Goal: Transaction & Acquisition: Obtain resource

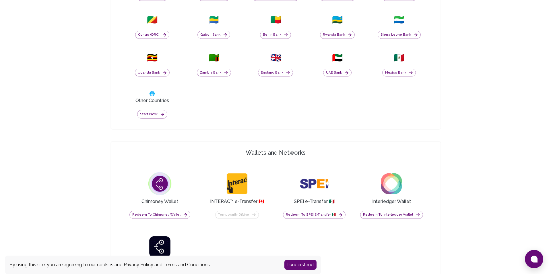
scroll to position [373, 0]
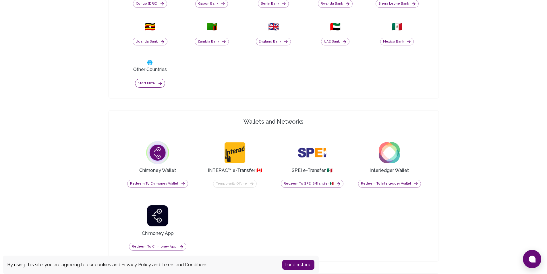
click at [159, 84] on icon "button" at bounding box center [160, 83] width 5 height 5
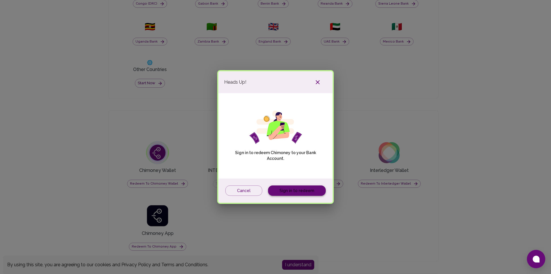
click at [283, 190] on link "Sign in to redeem" at bounding box center [297, 190] width 58 height 11
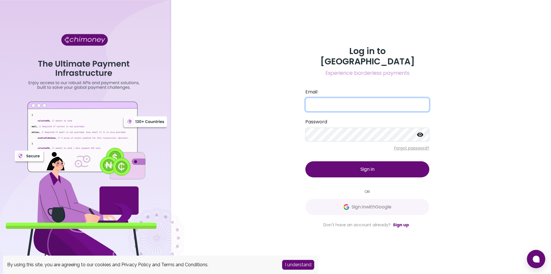
click at [335, 98] on input "Email" at bounding box center [367, 105] width 124 height 14
paste input "jnellas.2014@umak.edu.ph"
type input "jnellas.2014@umak.edu.ph"
click at [422, 131] on icon at bounding box center [420, 134] width 7 height 7
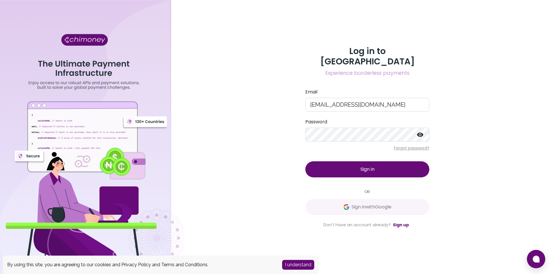
click at [463, 127] on div "Log in to Chimoney Experience borderless payments Email jnellas.2014@umak.edu.p…" at bounding box center [367, 137] width 367 height 274
click at [350, 161] on button "Sign in" at bounding box center [367, 169] width 124 height 16
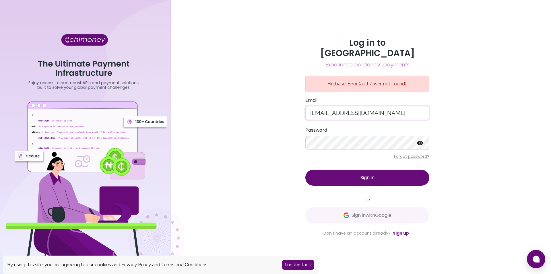
click at [391, 107] on input "jnellas.2014@umak.edu.ph" at bounding box center [367, 113] width 124 height 14
click at [399, 110] on input "jnellas.2014@umak.edu.ph" at bounding box center [367, 113] width 124 height 14
click at [439, 136] on div "Log in to Chimoney Experience borderless payments Firebase: Error (auth/user-no…" at bounding box center [367, 137] width 367 height 274
click at [403, 230] on link "Sign up" at bounding box center [401, 233] width 16 height 6
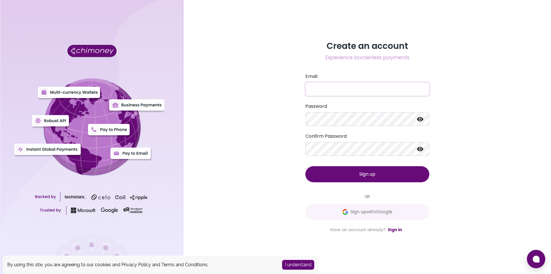
click at [335, 88] on input "Email" at bounding box center [367, 89] width 124 height 14
type input "jnellas.2014@umak.edu.ph"
click at [422, 120] on icon at bounding box center [420, 119] width 6 height 4
click at [419, 149] on icon at bounding box center [420, 149] width 6 height 4
click at [379, 174] on button "Sign up" at bounding box center [367, 174] width 124 height 16
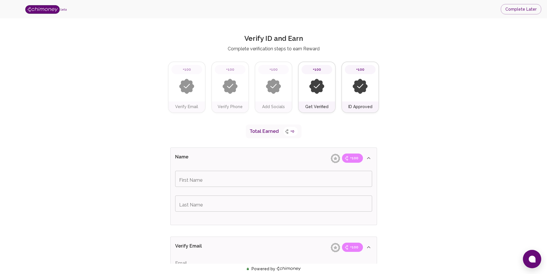
click at [213, 174] on input "First Name" at bounding box center [273, 179] width 197 height 16
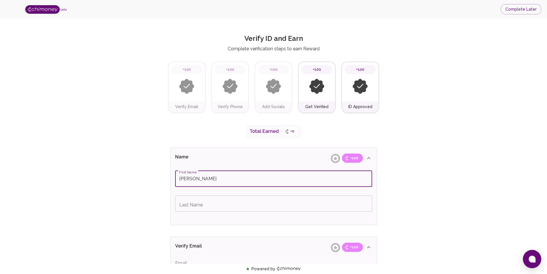
type input "James Arron"
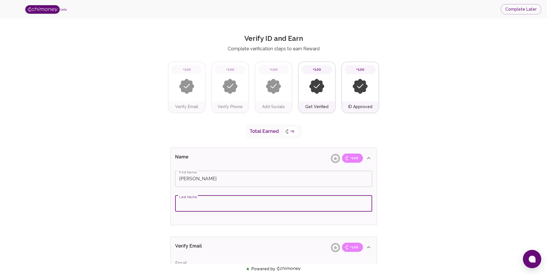
click at [205, 203] on input "Last Name" at bounding box center [273, 203] width 197 height 16
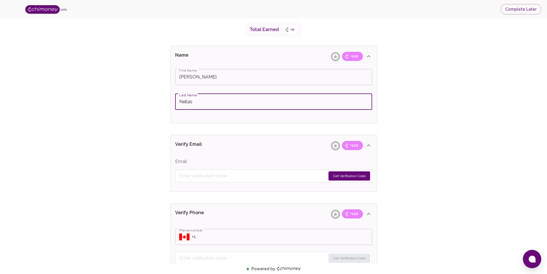
scroll to position [115, 0]
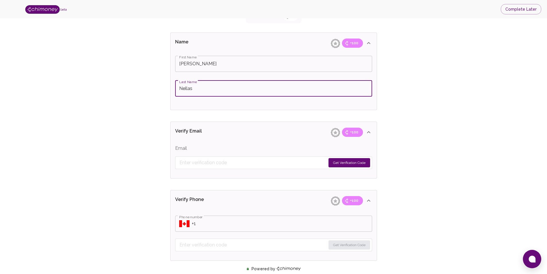
type input "Nellas"
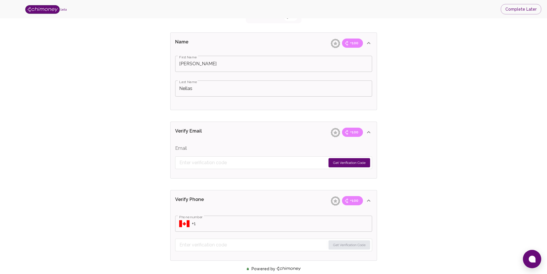
click at [337, 161] on button "Get Verification Code" at bounding box center [349, 162] width 42 height 9
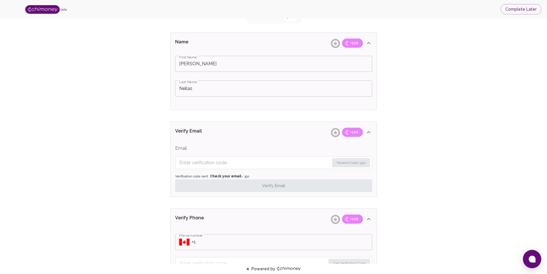
click at [213, 163] on input "Enter verification code" at bounding box center [254, 162] width 150 height 9
paste input "7055"
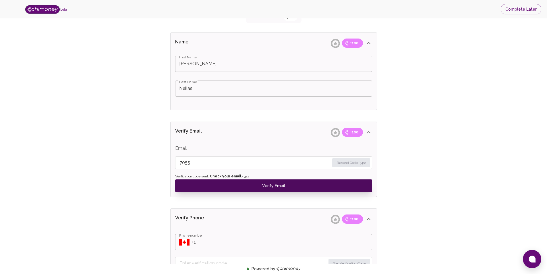
type input "7055"
click at [224, 183] on button "Verify Email" at bounding box center [273, 185] width 197 height 13
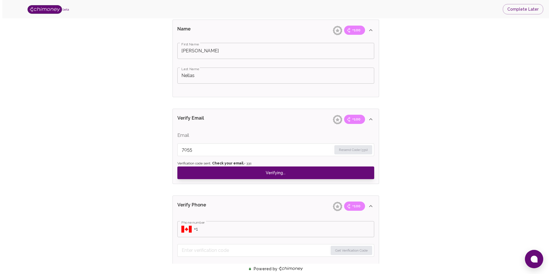
scroll to position [144, 0]
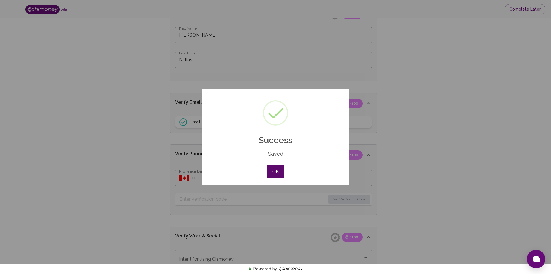
click at [277, 175] on button "OK" at bounding box center [275, 171] width 17 height 13
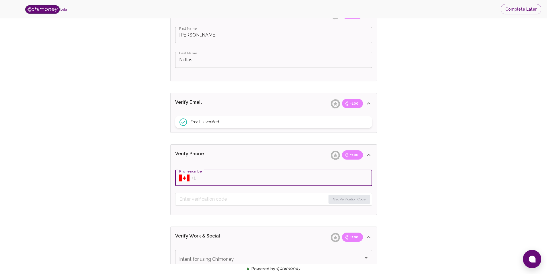
click at [192, 177] on input "Phone number" at bounding box center [282, 178] width 180 height 16
click at [186, 179] on icon "Select country" at bounding box center [184, 177] width 10 height 7
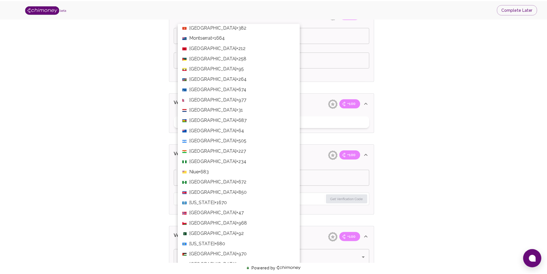
scroll to position [1521, 0]
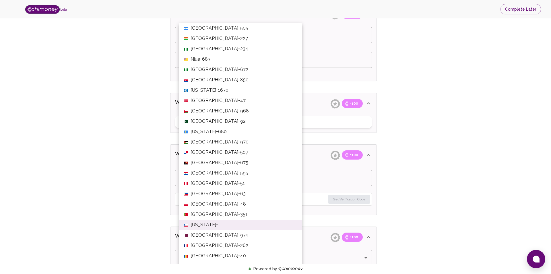
click at [238, 192] on span "+63" at bounding box center [241, 193] width 7 height 7
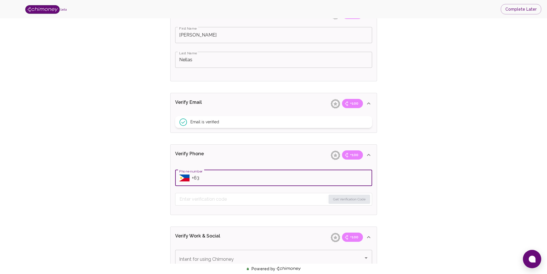
click at [225, 178] on input "Phone number" at bounding box center [282, 178] width 180 height 16
paste input "+63 0977 0953815"
type input "+63 0977 0953815"
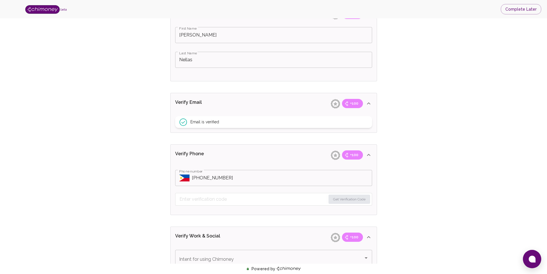
click at [410, 210] on div "Verify ID and Earn Complete verification steps to earn Reward +100 Verify Email…" at bounding box center [273, 211] width 510 height 657
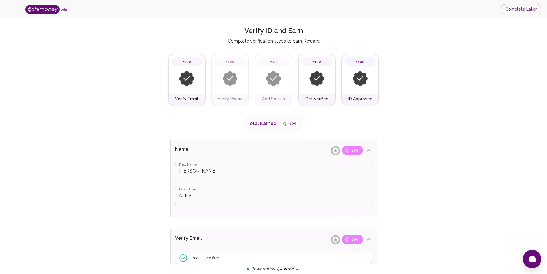
scroll to position [0, 0]
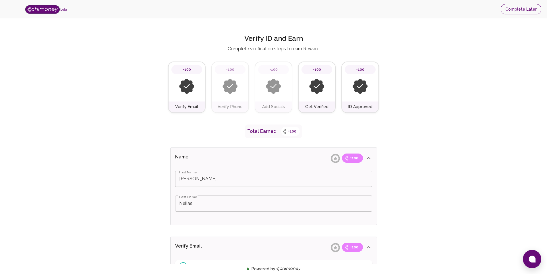
click at [516, 9] on button "Complete Later" at bounding box center [521, 9] width 40 height 11
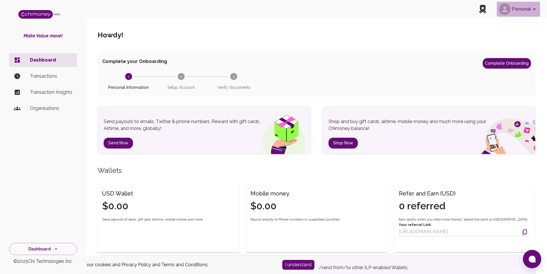
click at [532, 11] on icon "account of current user" at bounding box center [534, 9] width 7 height 7
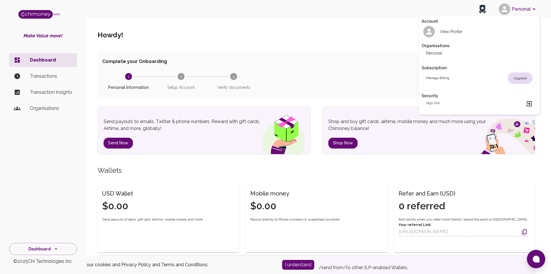
click at [532, 10] on div at bounding box center [275, 137] width 551 height 274
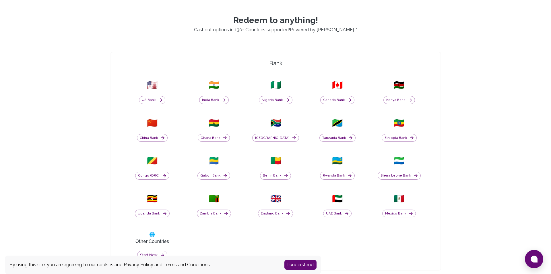
scroll to position [258, 0]
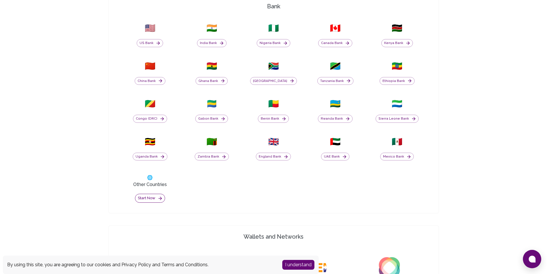
click at [152, 199] on button "Start now" at bounding box center [150, 197] width 30 height 9
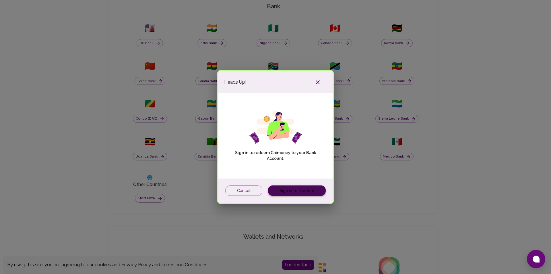
click at [287, 190] on link "Sign in to redeem" at bounding box center [297, 190] width 58 height 11
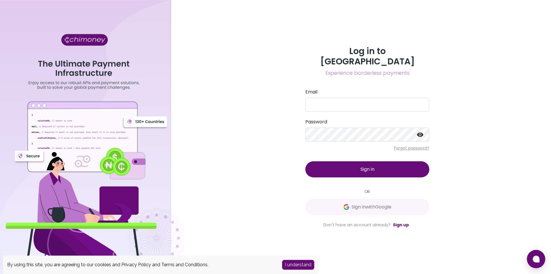
click at [419, 132] on icon at bounding box center [420, 134] width 6 height 4
click at [296, 137] on div "Log in to Chimoney Experience borderless payments Email Password Forgot passwor…" at bounding box center [367, 137] width 367 height 274
click at [328, 100] on input "Email" at bounding box center [367, 105] width 124 height 14
paste input "jnellas.2014@umak.edu.ph"
type input "jnellas.2014@umak.edu.ph"
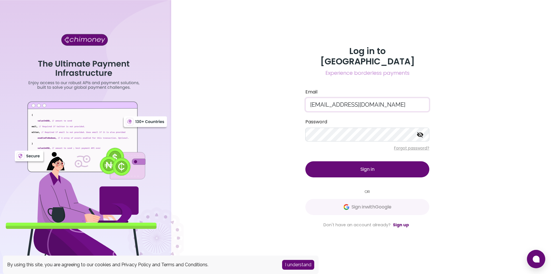
click at [367, 166] on span "Sign in" at bounding box center [368, 169] width 14 height 7
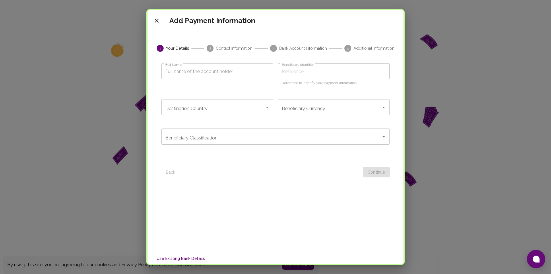
click at [264, 108] on icon "Open" at bounding box center [267, 107] width 7 height 7
click at [228, 122] on span "Philippines" at bounding box center [216, 122] width 110 height 10
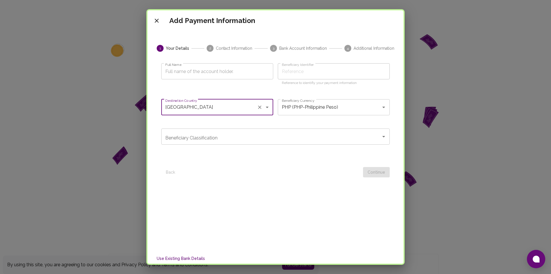
type input "Philippines"
click at [207, 69] on input "Full Name" at bounding box center [217, 71] width 112 height 16
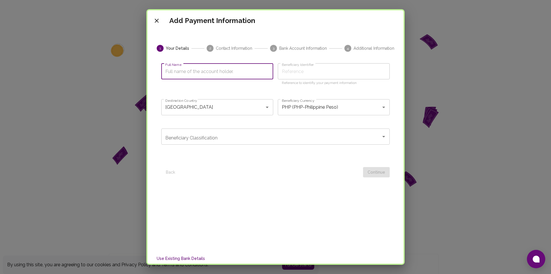
click at [211, 73] on input "Full Name" at bounding box center [217, 71] width 112 height 16
click at [217, 71] on input "Full Name" at bounding box center [217, 71] width 112 height 16
type input "E"
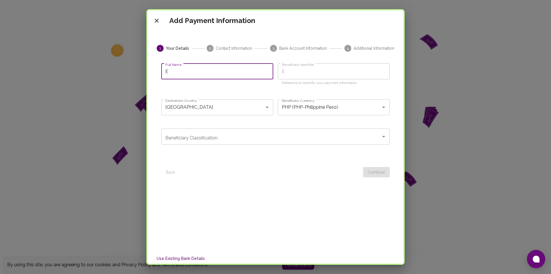
type input "Ev"
type input "Eve"
type input "Evel"
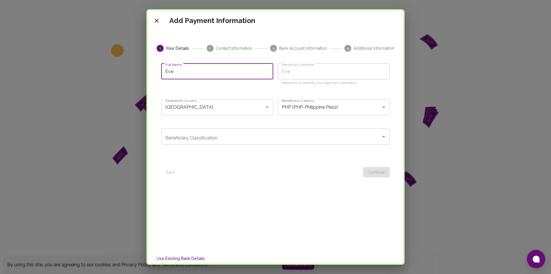
type input "Evel"
type input "Evely"
type input "Evelyn"
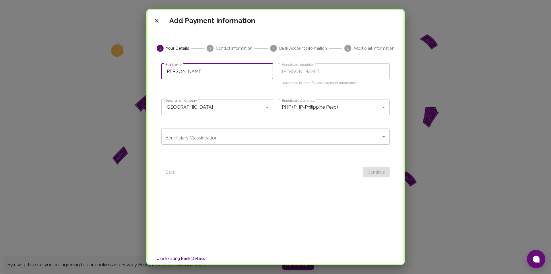
type input "Evelyn O"
type input "Evelyn O. B"
type input "Evelyn O B"
type input "Evelyn O. Be"
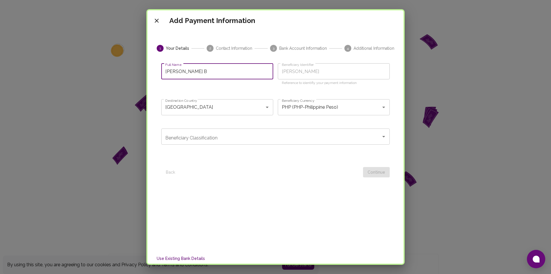
type input "Evelyn O Be"
type input "Evelyn O. Ben"
type input "Evelyn O Ben"
type input "Evelyn O. Bene"
type input "Evelyn O Bene"
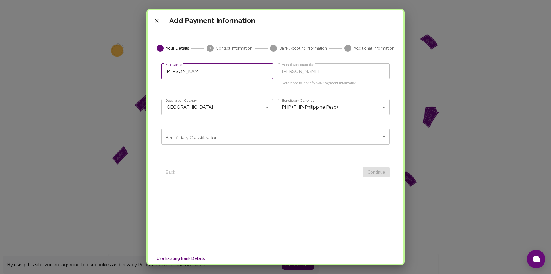
type input "Evelyn O. Bened"
type input "Evelyn O Bened"
type input "Evelyn O. Benedi"
type input "Evelyn O Benedi"
type input "Evelyn O. Benedic"
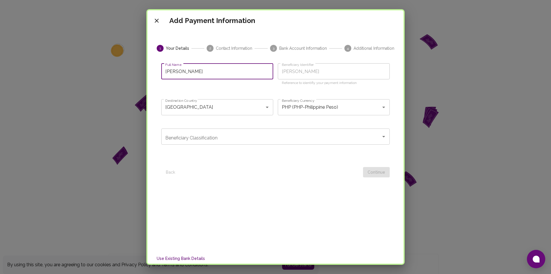
type input "Evelyn O Benedic"
type input "Evelyn O. Benedict"
type input "Evelyn O Benedict"
type input "Evelyn O. Benedicto"
type input "Evelyn O Benedicto"
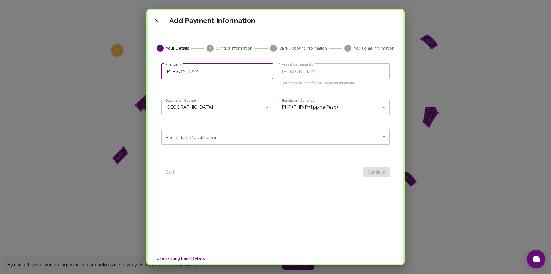
type input "Evelyn O. Benedicto"
click at [233, 137] on input "Beneficiary Classification" at bounding box center [271, 136] width 215 height 11
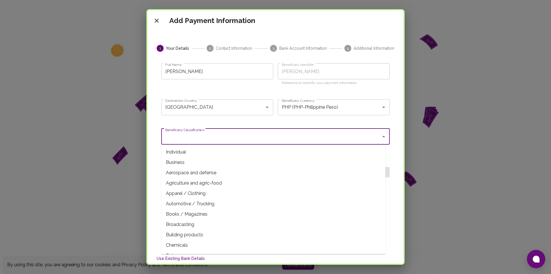
click at [210, 152] on span "Individual" at bounding box center [273, 152] width 224 height 10
type input "Individual"
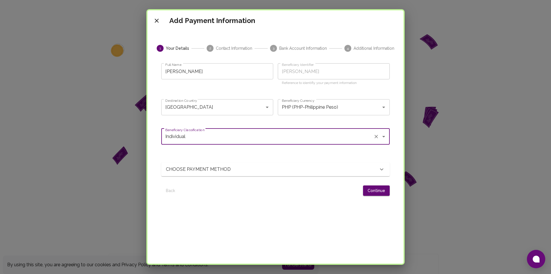
click at [263, 174] on div "CHOOSE PAYMENT METHOD" at bounding box center [275, 169] width 228 height 14
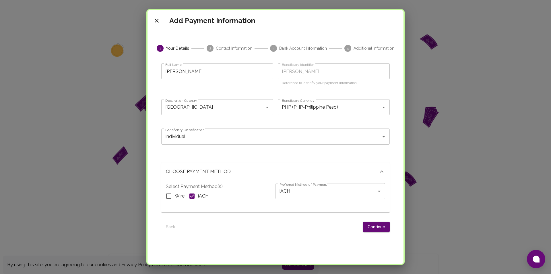
click at [261, 174] on div "CHOOSE PAYMENT METHOD" at bounding box center [272, 171] width 212 height 7
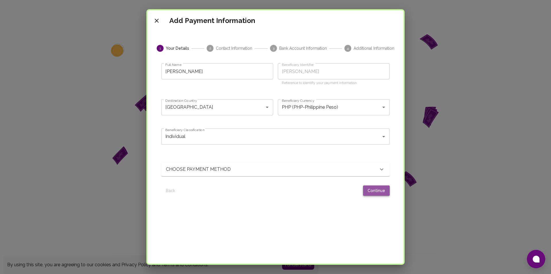
click at [364, 192] on button "Continue" at bounding box center [376, 190] width 27 height 11
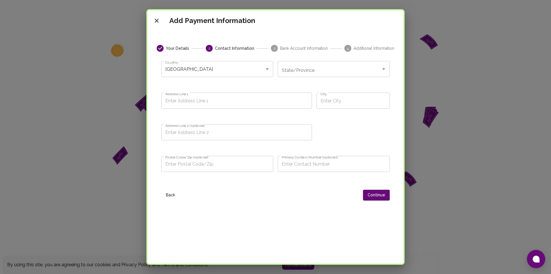
click at [311, 74] on input "State/Province" at bounding box center [329, 68] width 98 height 11
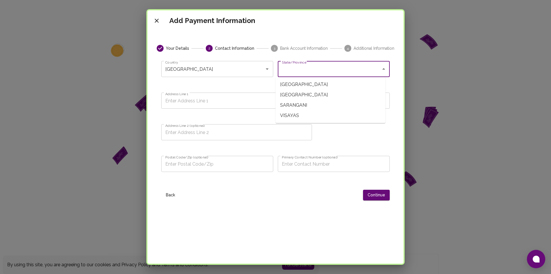
click at [307, 84] on span "LUZON" at bounding box center [331, 84] width 110 height 10
type input "LUZON"
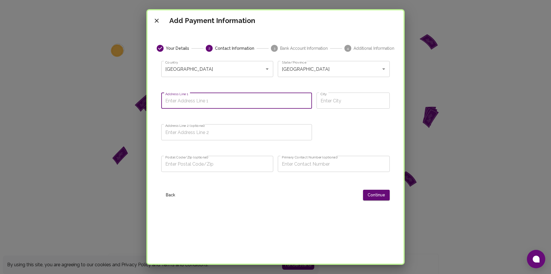
click at [266, 101] on input "Address Line 1" at bounding box center [236, 100] width 151 height 16
type input "7679 JB Roxas Street"
click at [336, 100] on input "City" at bounding box center [353, 100] width 73 height 16
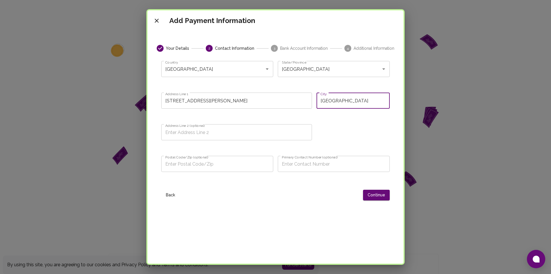
type input "Makati City"
click at [206, 161] on input "Postal Code/Zip (optional)" at bounding box center [217, 164] width 112 height 16
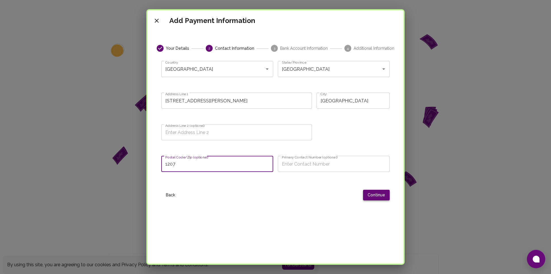
type input "1207"
click at [371, 195] on button "Continue" at bounding box center [376, 194] width 27 height 11
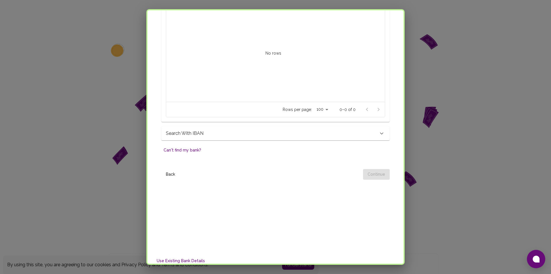
scroll to position [201, 0]
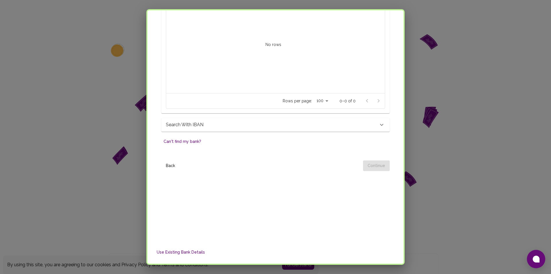
click at [185, 140] on button "Can't find my bank?" at bounding box center [182, 141] width 42 height 11
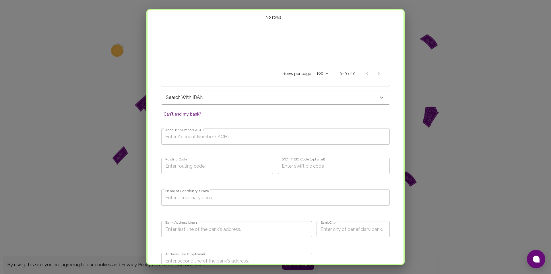
scroll to position [230, 0]
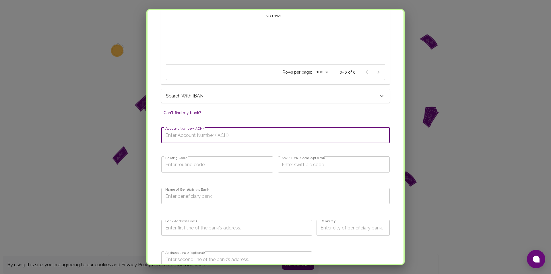
click at [233, 139] on input "Account Number (iACH)" at bounding box center [275, 135] width 228 height 16
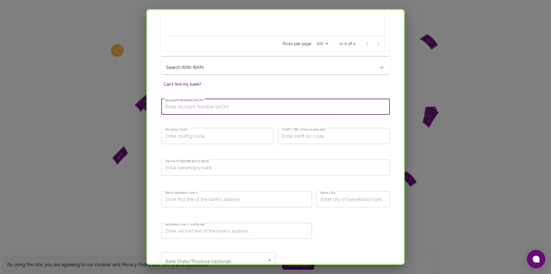
scroll to position [258, 0]
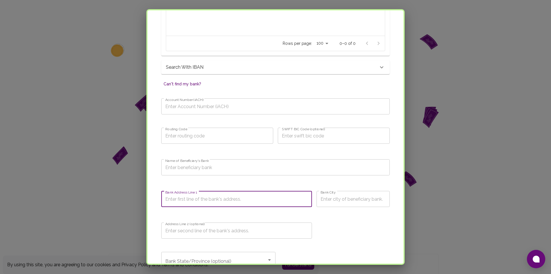
click at [209, 198] on input "Bank Address Line 1" at bounding box center [236, 199] width 151 height 16
paste input "Ground Floor, Makati City Hall Building, J. P. Rizal St"
type input "Ground Floor, Makati City Hall Building, J. P. Rizal Street"
click at [340, 199] on input "Bank City" at bounding box center [353, 199] width 73 height 16
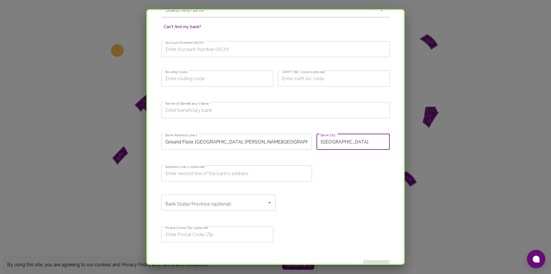
scroll to position [316, 0]
type input "Makati City"
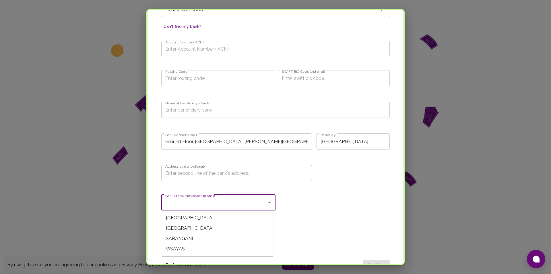
click at [259, 202] on input "Bank State/Province (optional)" at bounding box center [214, 202] width 100 height 11
click at [228, 216] on span "LUZON" at bounding box center [217, 217] width 112 height 10
type input "LUZON"
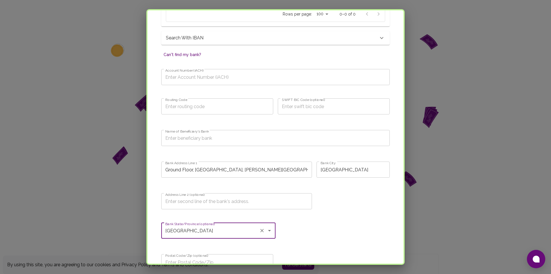
scroll to position [287, 0]
click at [217, 142] on input "Name of Beneficiary's Bank" at bounding box center [275, 138] width 228 height 16
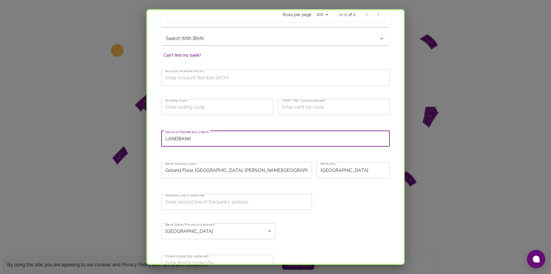
type input "LANDBANK"
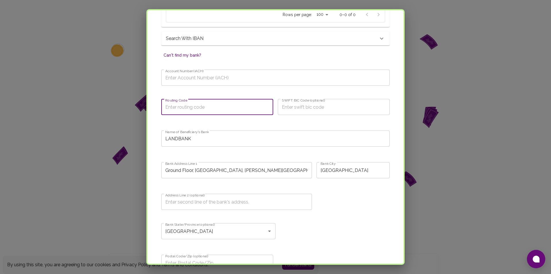
click at [195, 109] on input "Routing Code" at bounding box center [217, 107] width 112 height 16
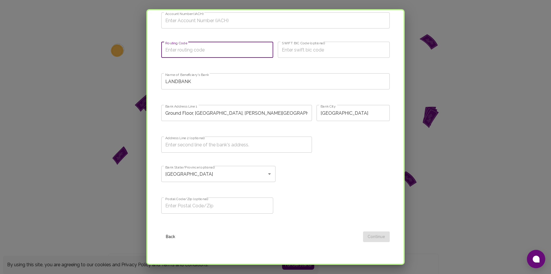
scroll to position [344, 0]
click at [194, 211] on input "Postal Code/Zip (optional)" at bounding box center [217, 205] width 112 height 16
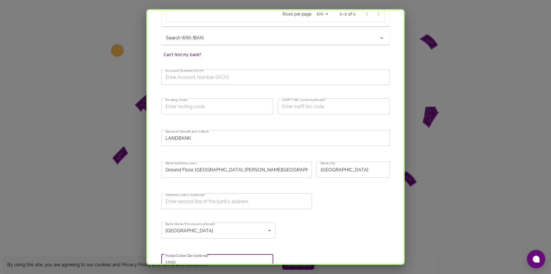
scroll to position [287, 0]
type input "1200"
click at [236, 113] on input "Routing Code" at bounding box center [217, 107] width 112 height 16
click at [298, 110] on input "SWIFT BIC Code (optional)" at bounding box center [334, 107] width 112 height 16
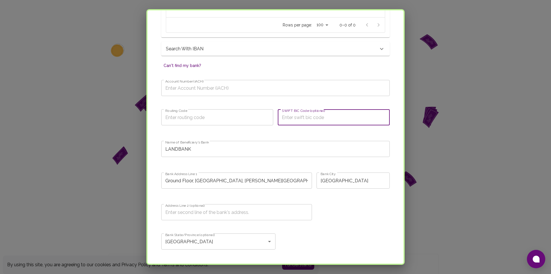
scroll to position [276, 0]
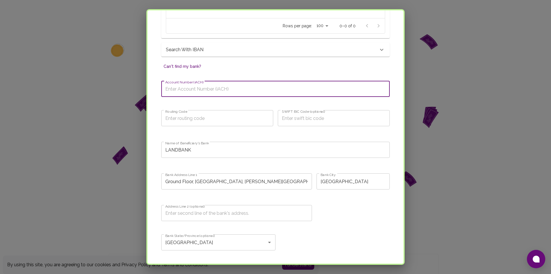
click at [221, 90] on input "Account Number (iACH)" at bounding box center [275, 89] width 228 height 16
click at [227, 92] on input "Account Number (iACH)" at bounding box center [275, 89] width 228 height 16
type input "3457175751"
click at [213, 117] on input "Routing Code" at bounding box center [217, 118] width 112 height 16
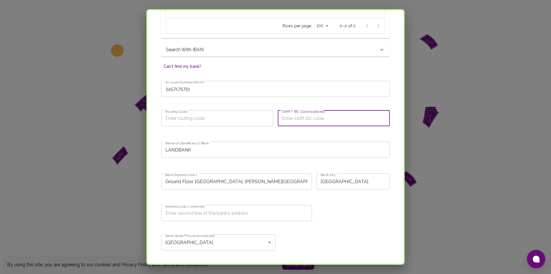
click at [301, 117] on input "SWIFT BIC Code (optional)" at bounding box center [334, 118] width 112 height 16
paste input "TLBPPHMM XXX"
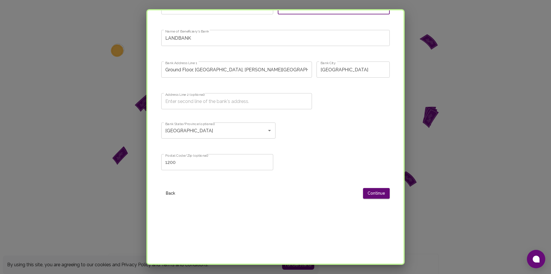
scroll to position [391, 0]
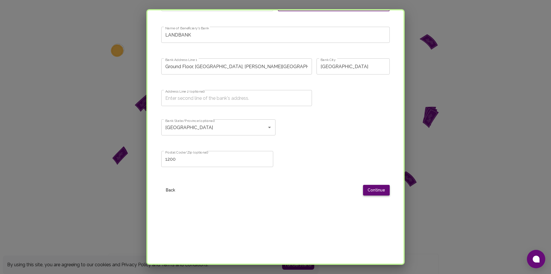
type input "TLBPPHMM XXX"
click at [365, 192] on button "Continue" at bounding box center [376, 190] width 27 height 11
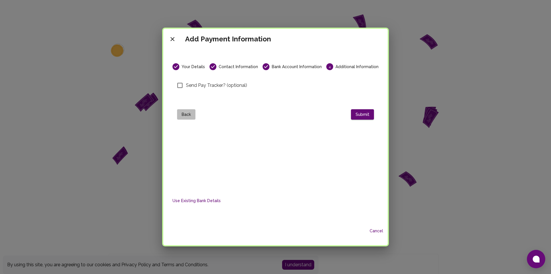
click at [189, 117] on button "Back" at bounding box center [186, 114] width 18 height 11
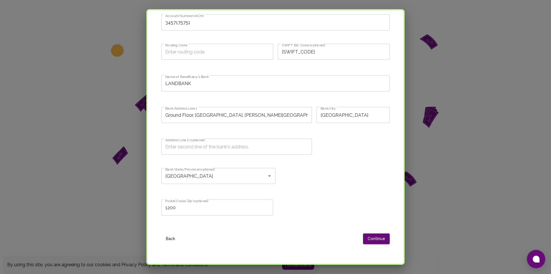
scroll to position [344, 0]
click at [175, 233] on button "Back" at bounding box center [170, 236] width 18 height 11
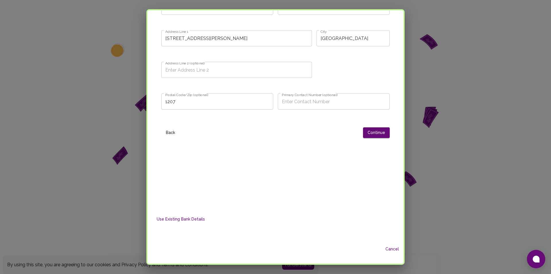
scroll to position [0, 0]
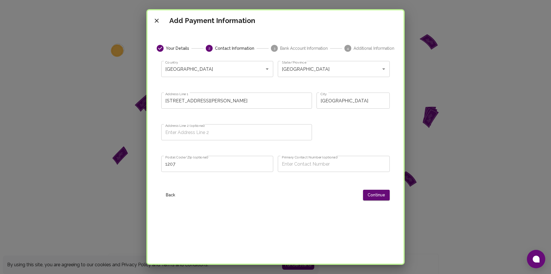
click at [171, 195] on button "Back" at bounding box center [170, 194] width 18 height 11
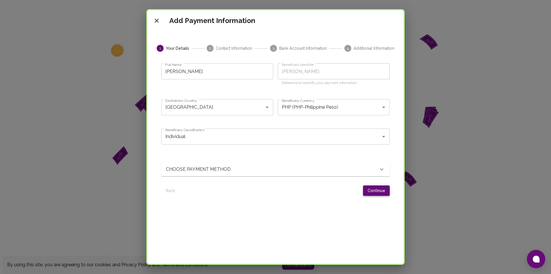
click at [368, 193] on button "Continue" at bounding box center [376, 190] width 27 height 11
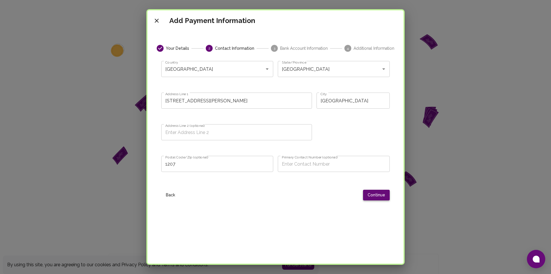
click at [368, 193] on button "Continue" at bounding box center [376, 194] width 27 height 11
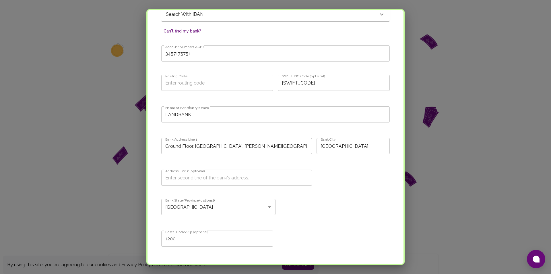
scroll to position [344, 0]
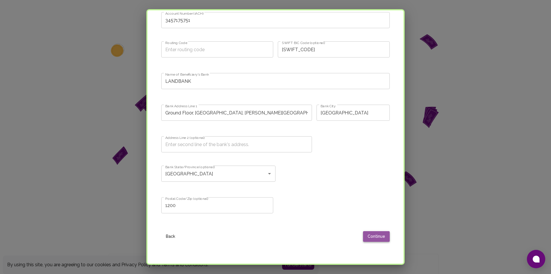
click at [380, 235] on button "Continue" at bounding box center [376, 236] width 27 height 11
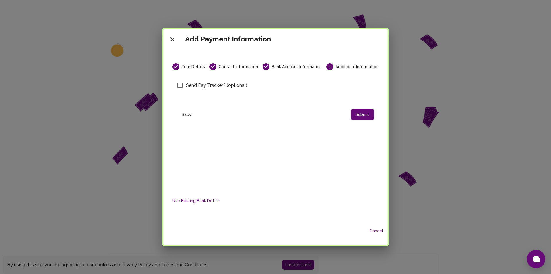
click at [201, 87] on span "Send Pay Tracker? (optional)" at bounding box center [216, 85] width 61 height 7
click at [186, 87] on input "Send Pay Tracker? (optional)" at bounding box center [180, 85] width 12 height 12
checkbox input "true"
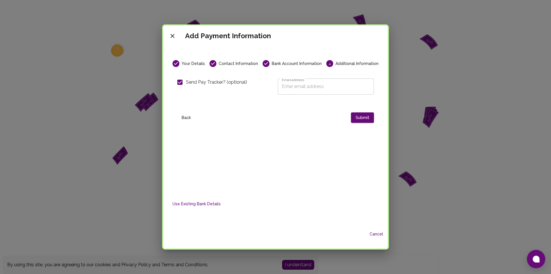
click at [318, 88] on input "Email address" at bounding box center [326, 86] width 96 height 16
type input "obenedicto.4015@umak.edu.ph"
click at [365, 114] on button "Submit" at bounding box center [362, 117] width 23 height 11
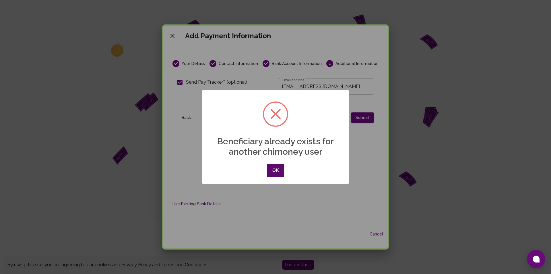
click at [275, 171] on button "OK" at bounding box center [275, 170] width 17 height 13
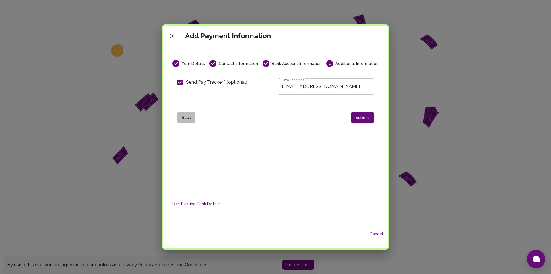
click at [188, 119] on button "Back" at bounding box center [186, 117] width 18 height 11
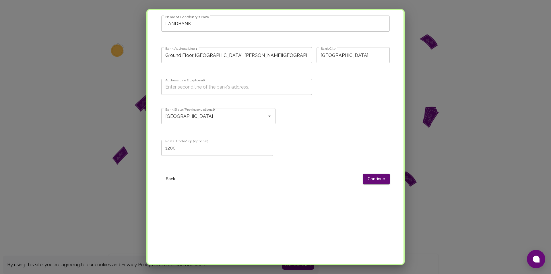
click at [175, 181] on button "Back" at bounding box center [170, 178] width 18 height 11
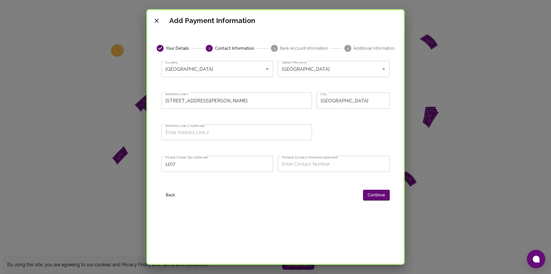
click at [173, 192] on button "Back" at bounding box center [170, 194] width 18 height 11
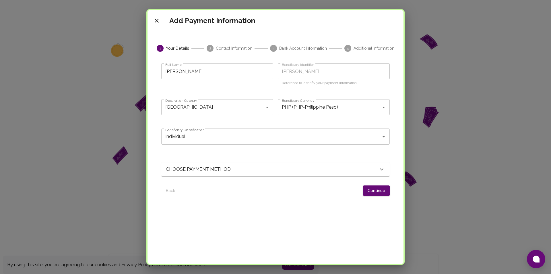
click at [158, 23] on icon "close" at bounding box center [156, 20] width 7 height 7
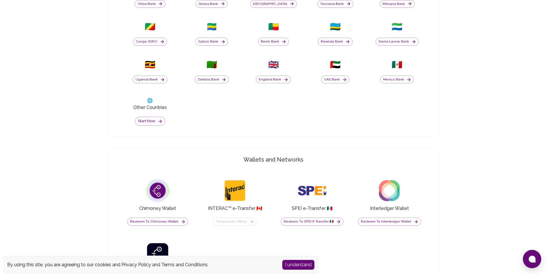
scroll to position [344, 0]
